Goal: Task Accomplishment & Management: Manage account settings

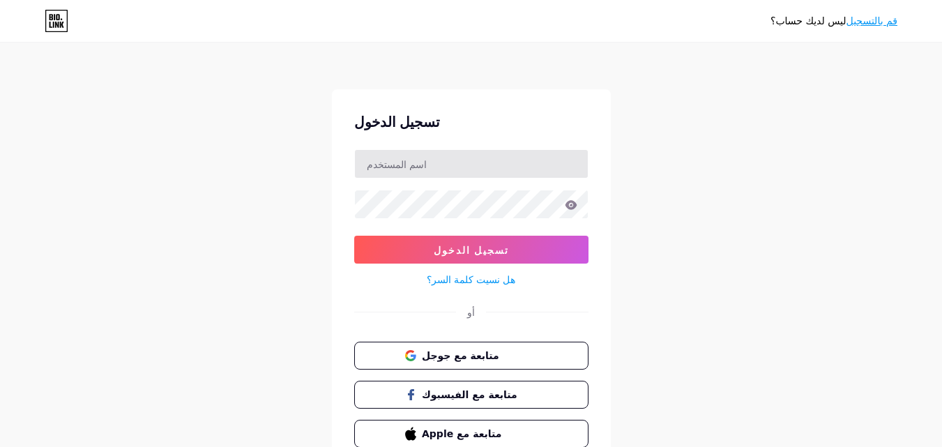
click at [521, 168] on input "text" at bounding box center [471, 164] width 233 height 28
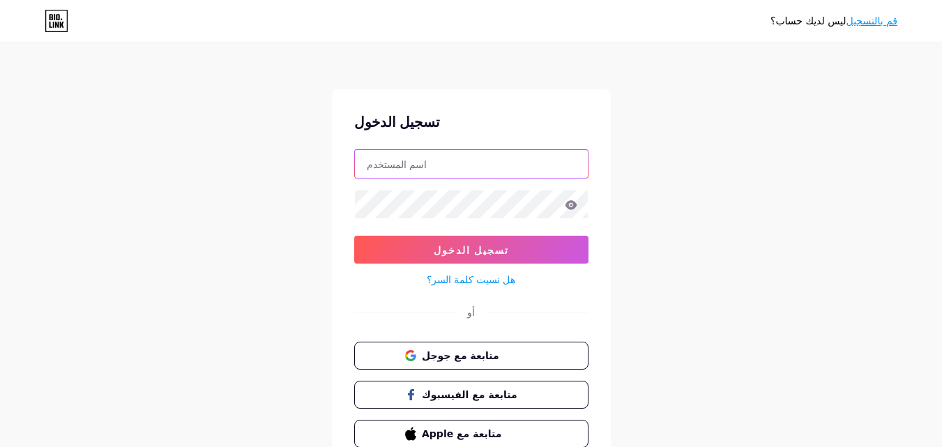
click at [512, 169] on input "text" at bounding box center [471, 164] width 233 height 28
type input "[EMAIL_ADDRESS][DOMAIN_NAME]"
click at [568, 206] on icon at bounding box center [571, 204] width 12 height 9
click at [574, 209] on icon at bounding box center [571, 205] width 13 height 10
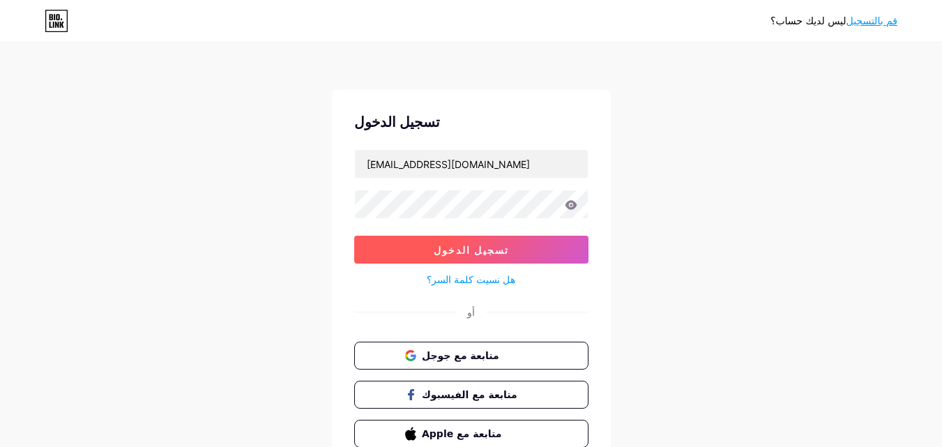
click at [521, 255] on button "تسجيل الدخول" at bounding box center [471, 250] width 234 height 28
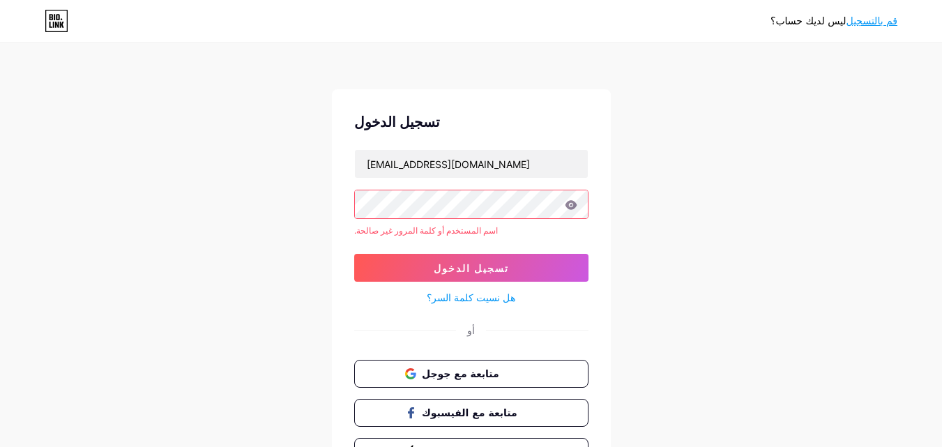
click at [335, 203] on div "تسجيل الدخول [EMAIL_ADDRESS][DOMAIN_NAME] اسم المستخدم أو كلمة المرور غير صالحة…" at bounding box center [471, 288] width 279 height 399
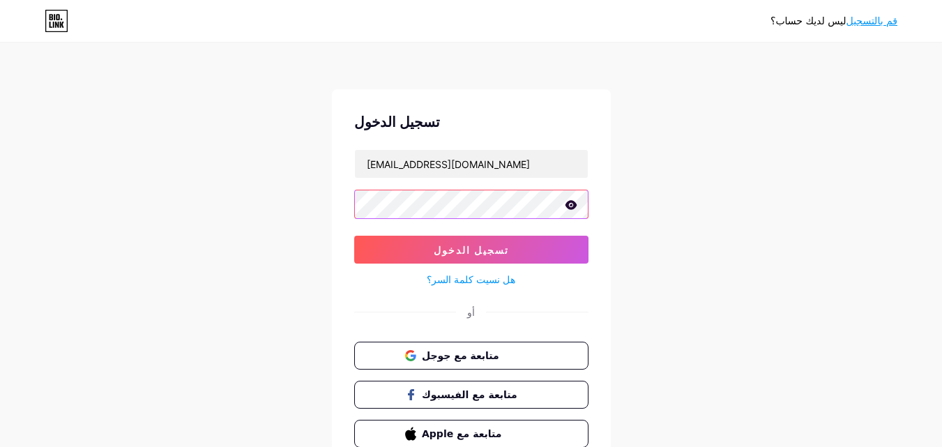
click at [354, 236] on button "تسجيل الدخول" at bounding box center [471, 250] width 234 height 28
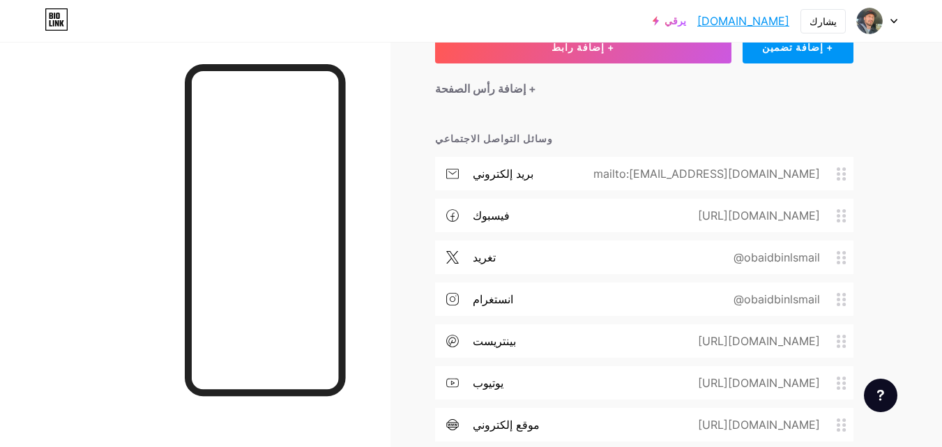
scroll to position [139, 0]
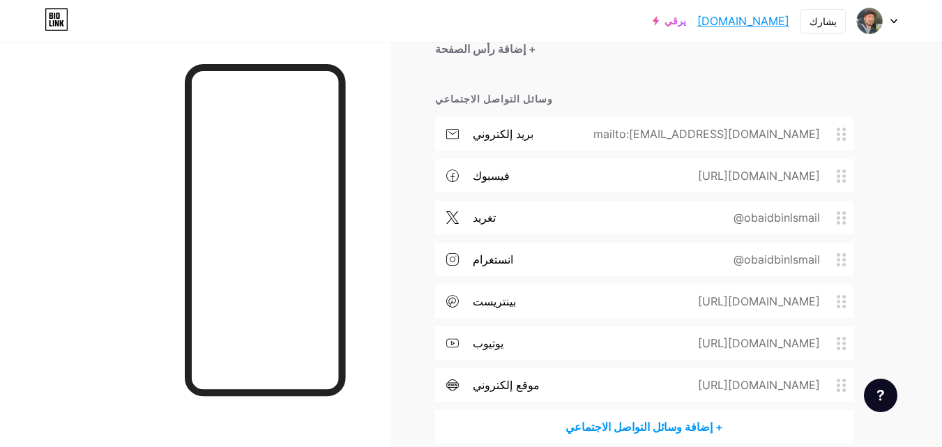
click at [698, 179] on font "[URL][DOMAIN_NAME]" at bounding box center [759, 176] width 122 height 14
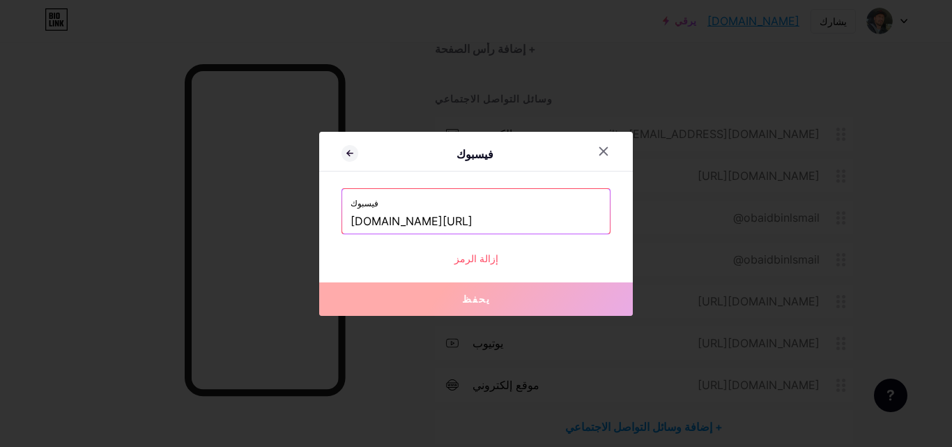
click at [601, 155] on icon at bounding box center [603, 151] width 11 height 11
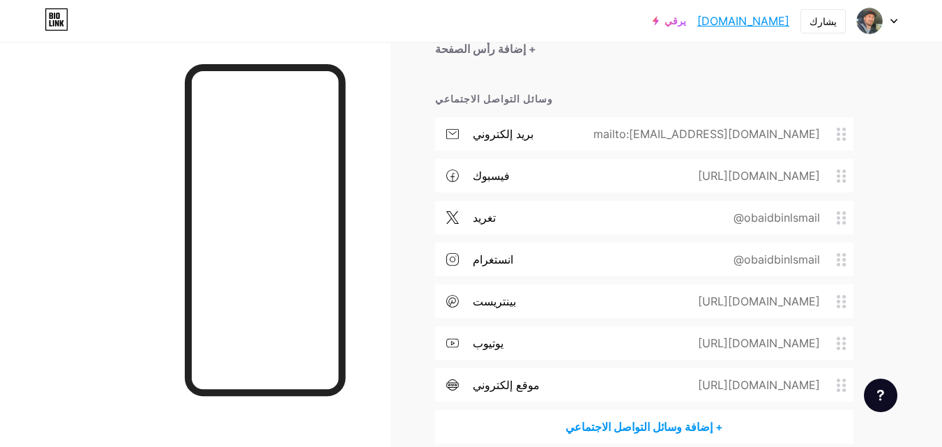
click at [757, 21] on font "[DOMAIN_NAME]" at bounding box center [743, 21] width 92 height 14
